Goal: Information Seeking & Learning: Understand process/instructions

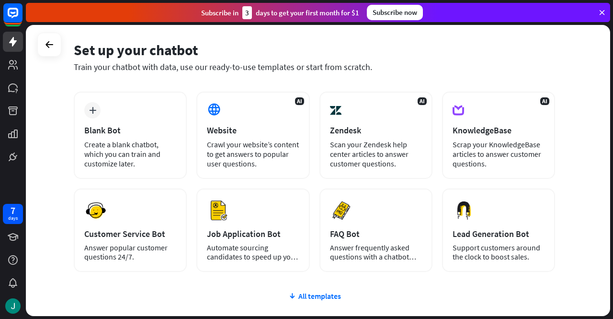
scroll to position [48, 0]
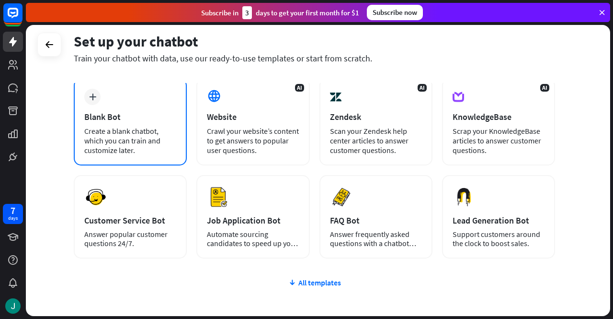
click at [142, 126] on div "Create a blank chatbot, which you can train and customize later." at bounding box center [130, 140] width 92 height 29
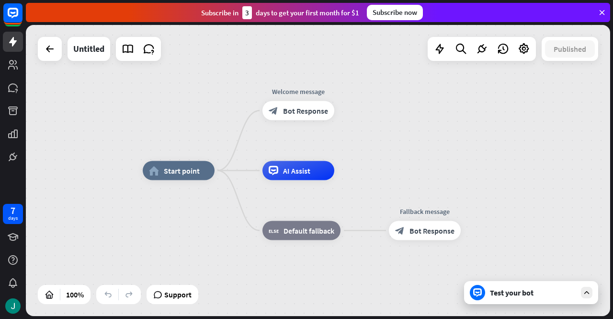
click at [501, 291] on div "Test your bot" at bounding box center [533, 293] width 86 height 10
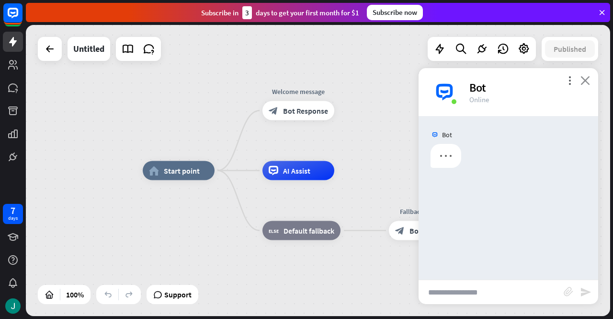
click at [585, 79] on icon "close" at bounding box center [586, 80] width 10 height 9
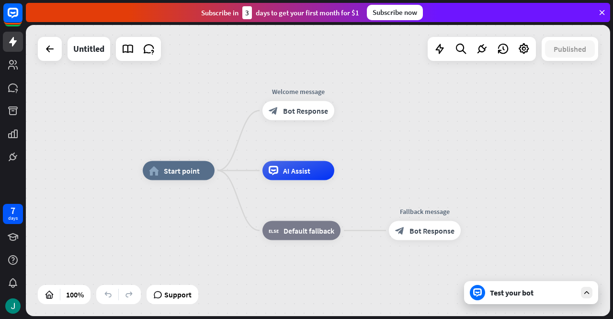
click at [599, 12] on icon at bounding box center [602, 12] width 9 height 9
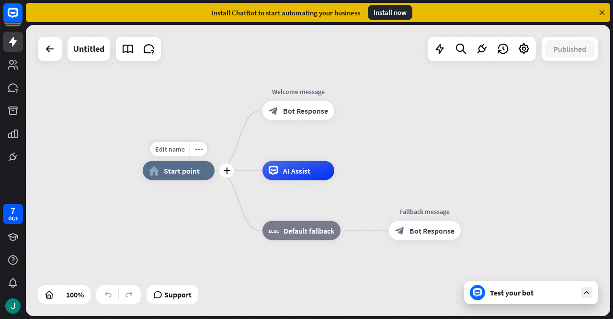
click at [189, 175] on div "home_2 Start point" at bounding box center [179, 170] width 72 height 19
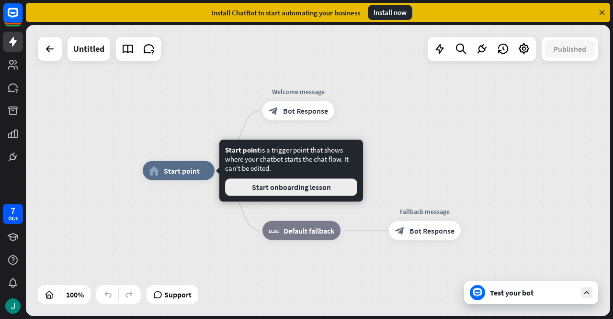
click at [270, 186] on button "Start onboarding lesson" at bounding box center [291, 186] width 132 height 17
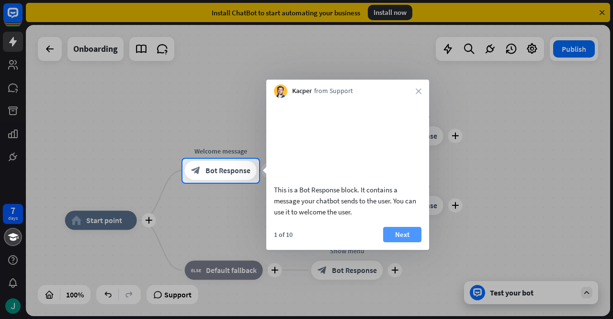
click at [395, 242] on button "Next" at bounding box center [402, 234] width 38 height 15
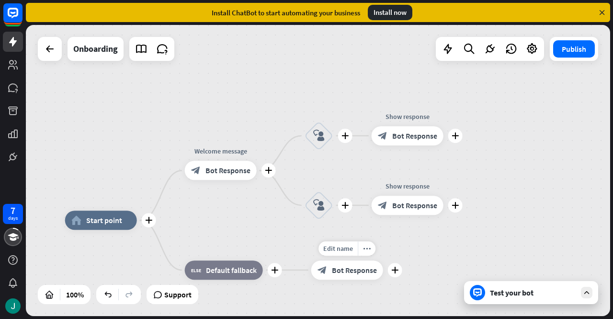
click at [402, 242] on div "7 days close Product Help First steps Get started with ChatBot Help Center Foll…" at bounding box center [306, 159] width 613 height 319
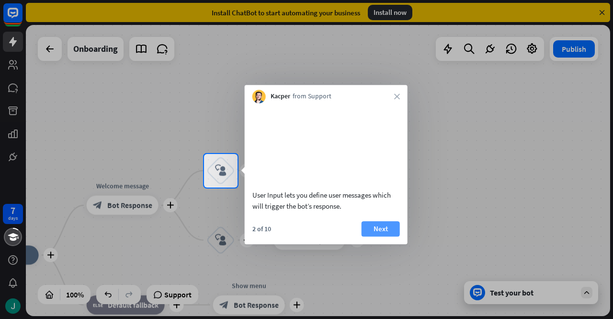
click at [385, 236] on button "Next" at bounding box center [381, 228] width 38 height 15
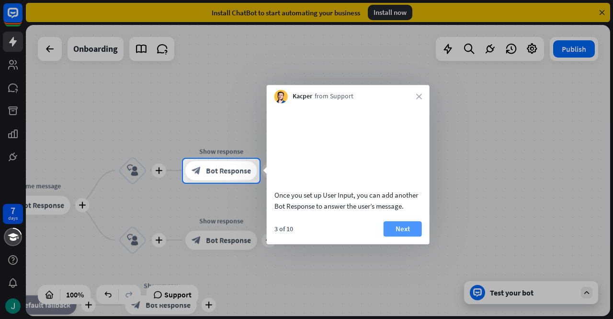
click at [398, 236] on button "Next" at bounding box center [403, 228] width 38 height 15
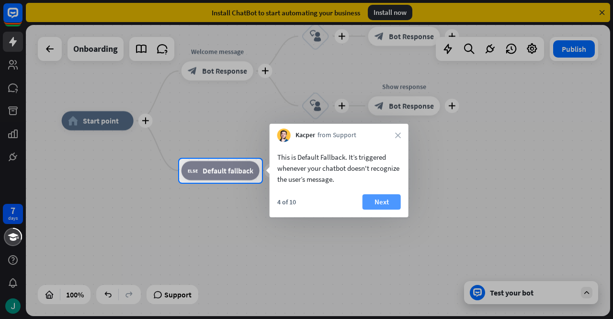
click at [387, 204] on button "Next" at bounding box center [382, 201] width 38 height 15
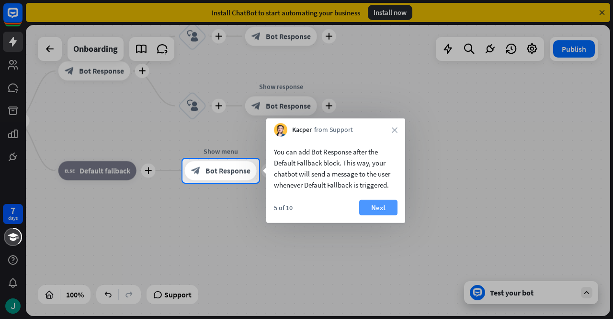
click at [378, 201] on button "Next" at bounding box center [378, 207] width 38 height 15
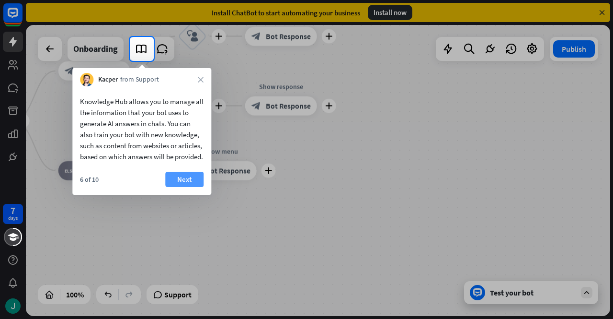
click at [185, 187] on button "Next" at bounding box center [184, 179] width 38 height 15
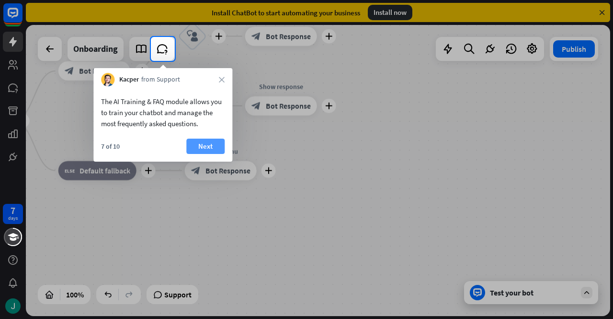
click at [200, 143] on button "Next" at bounding box center [205, 146] width 38 height 15
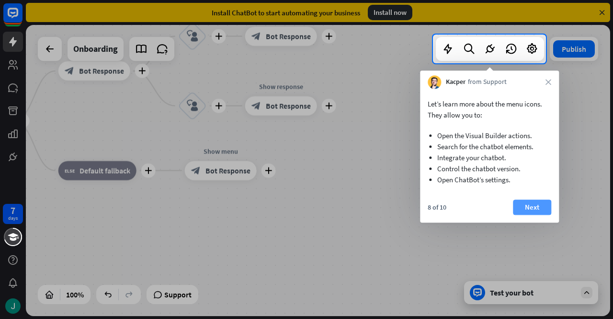
click at [531, 208] on button "Next" at bounding box center [532, 206] width 38 height 15
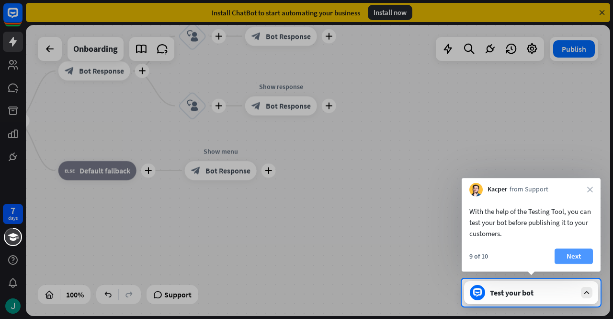
click at [582, 253] on button "Next" at bounding box center [574, 255] width 38 height 15
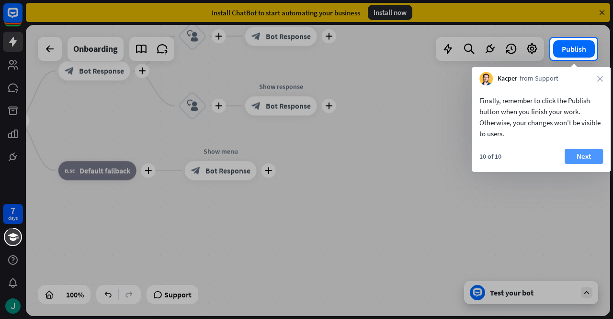
click at [577, 160] on button "Next" at bounding box center [584, 156] width 38 height 15
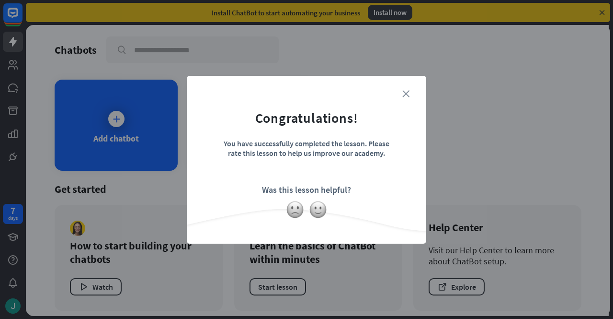
click at [403, 95] on icon "close" at bounding box center [406, 93] width 7 height 7
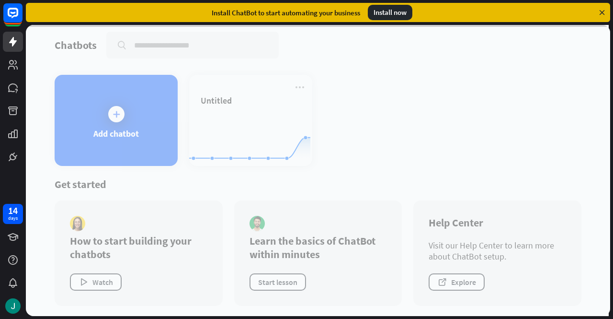
scroll to position [6, 0]
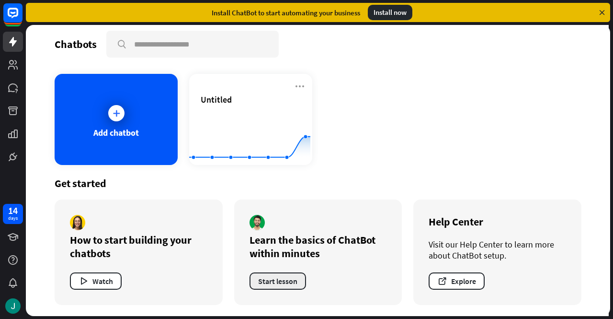
click at [284, 282] on button "Start lesson" at bounding box center [278, 280] width 57 height 17
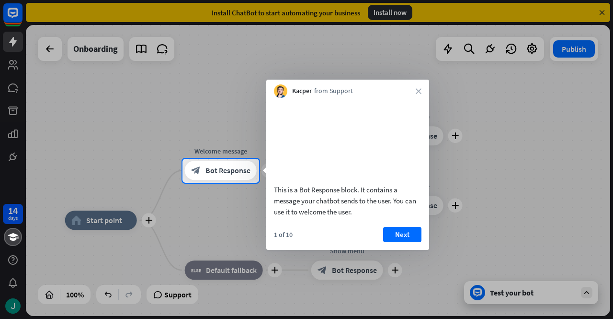
click at [424, 90] on div "Kacper from Support close" at bounding box center [347, 89] width 163 height 18
click at [421, 91] on icon "close" at bounding box center [419, 91] width 6 height 6
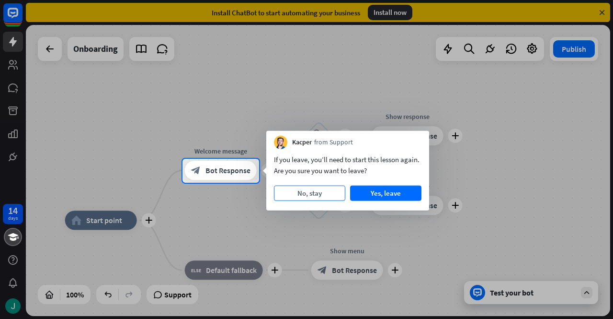
click at [312, 196] on button "No, stay" at bounding box center [309, 192] width 71 height 15
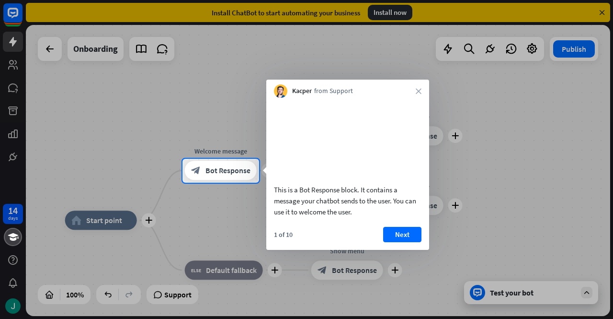
click at [426, 84] on div "Kacper from Support close" at bounding box center [347, 89] width 163 height 18
click at [425, 89] on div "Kacper from Support close" at bounding box center [347, 89] width 163 height 18
click at [420, 91] on icon "close" at bounding box center [419, 91] width 6 height 6
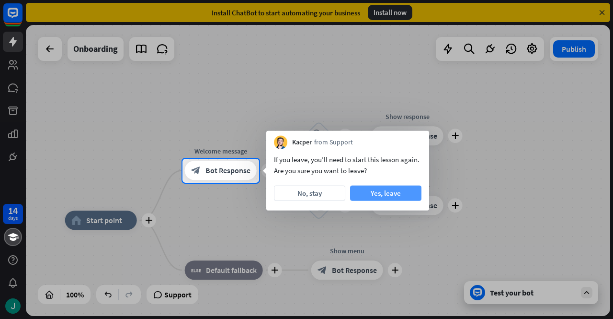
click at [386, 189] on button "Yes, leave" at bounding box center [385, 192] width 71 height 15
